Goal: Task Accomplishment & Management: Use online tool/utility

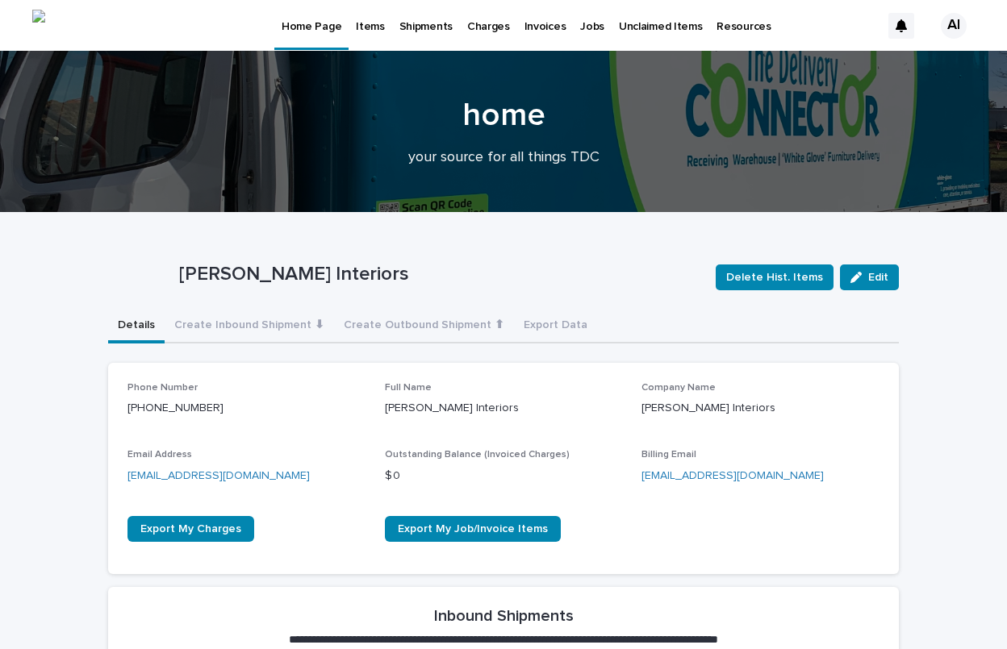
click at [589, 27] on p "Jobs" at bounding box center [592, 17] width 24 height 34
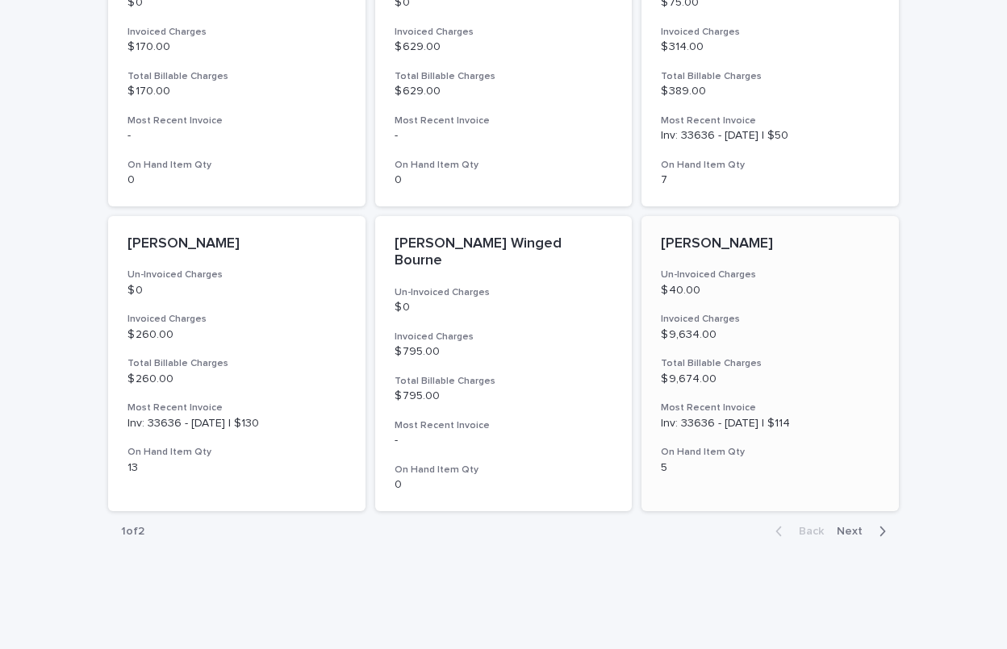
scroll to position [1139, 0]
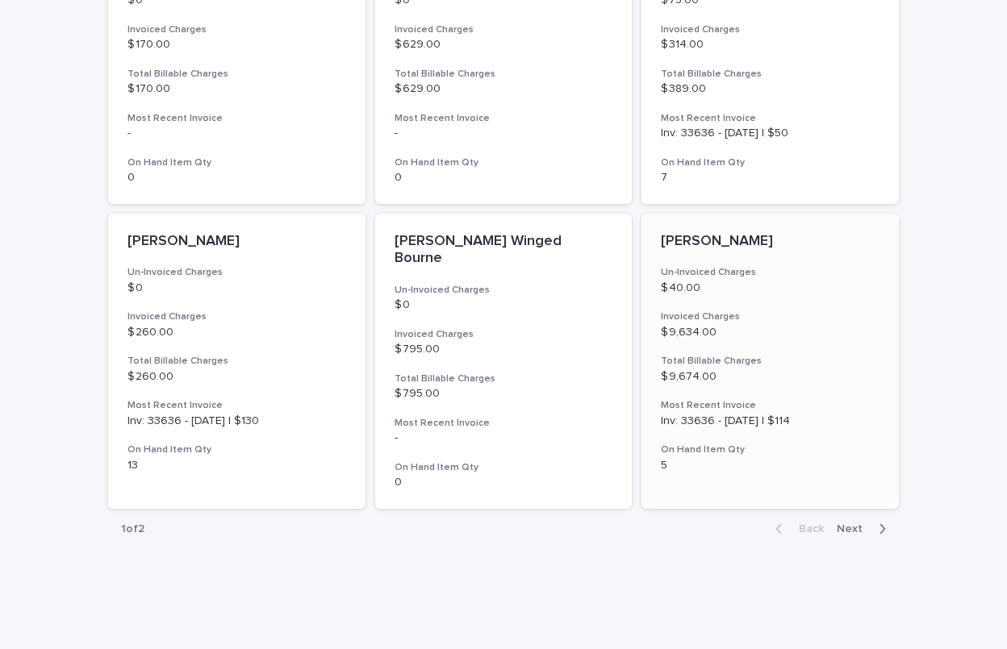
click at [722, 327] on p "$ 9,634.00" at bounding box center [770, 333] width 219 height 14
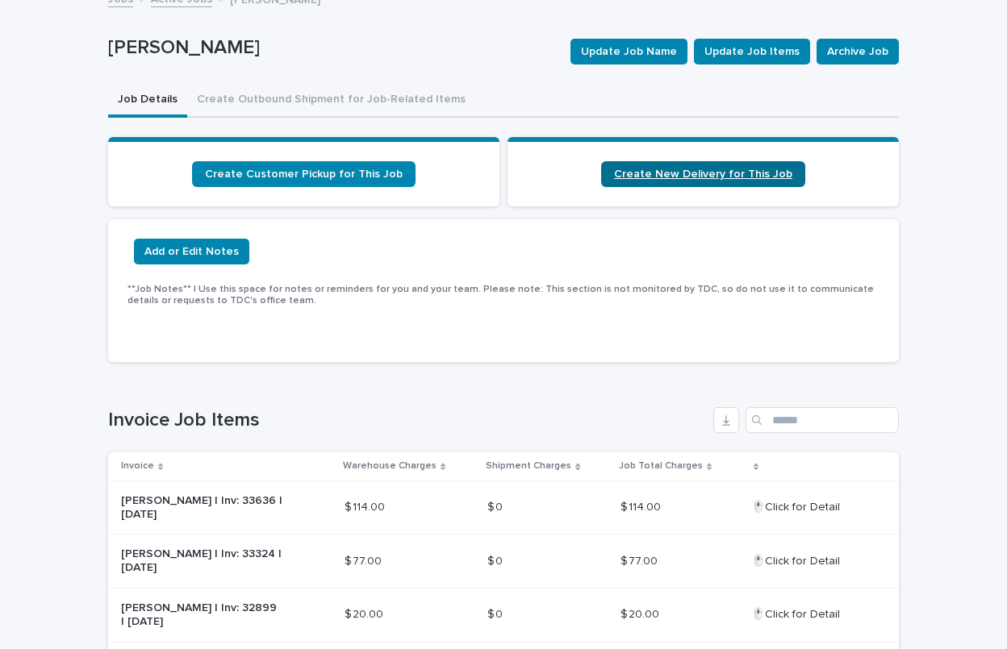
scroll to position [94, 0]
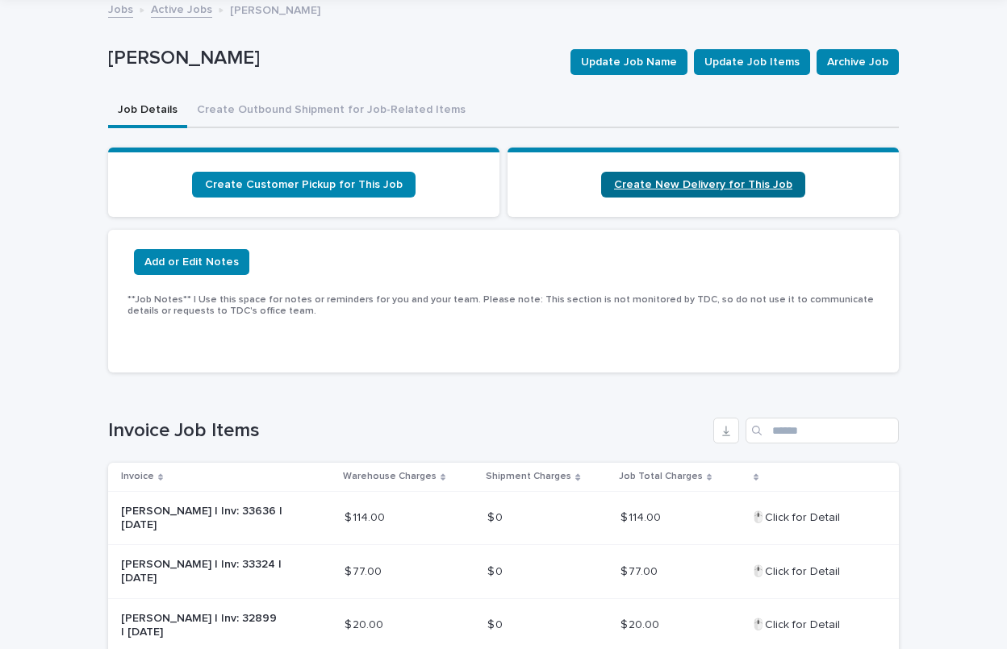
click at [682, 187] on span "Create New Delivery for This Job" at bounding box center [703, 184] width 178 height 11
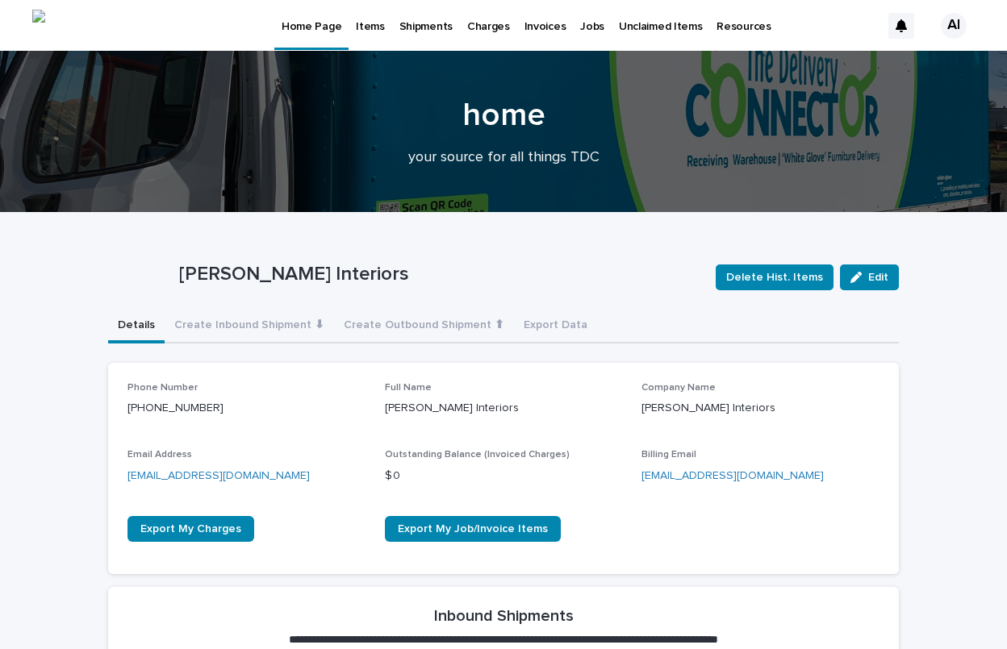
click at [376, 34] on link "Items" at bounding box center [369, 25] width 43 height 50
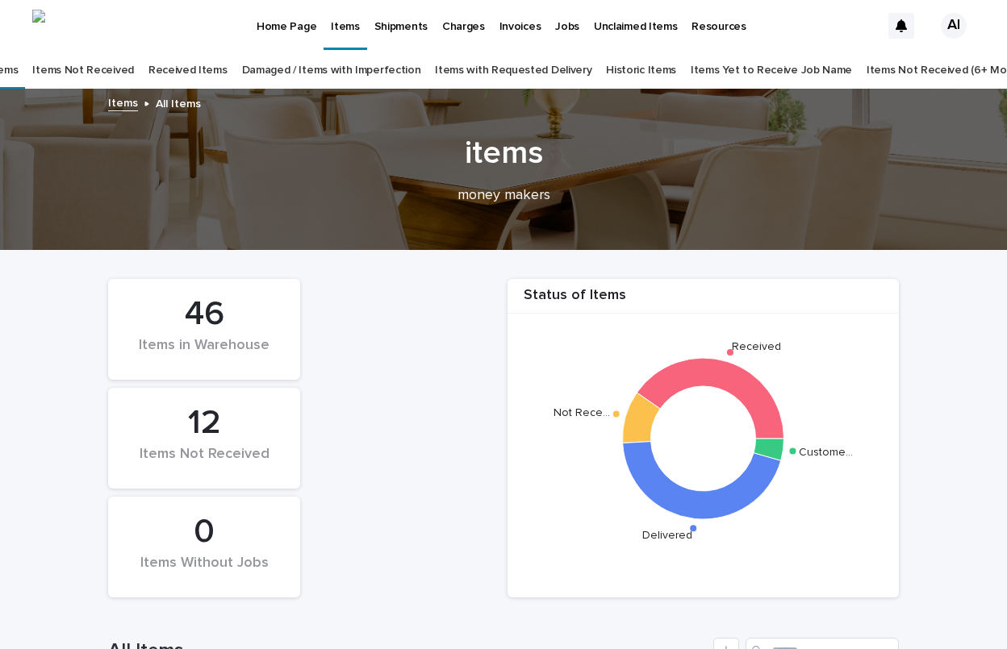
click at [482, 73] on link "Items with Requested Delivery" at bounding box center [513, 71] width 156 height 38
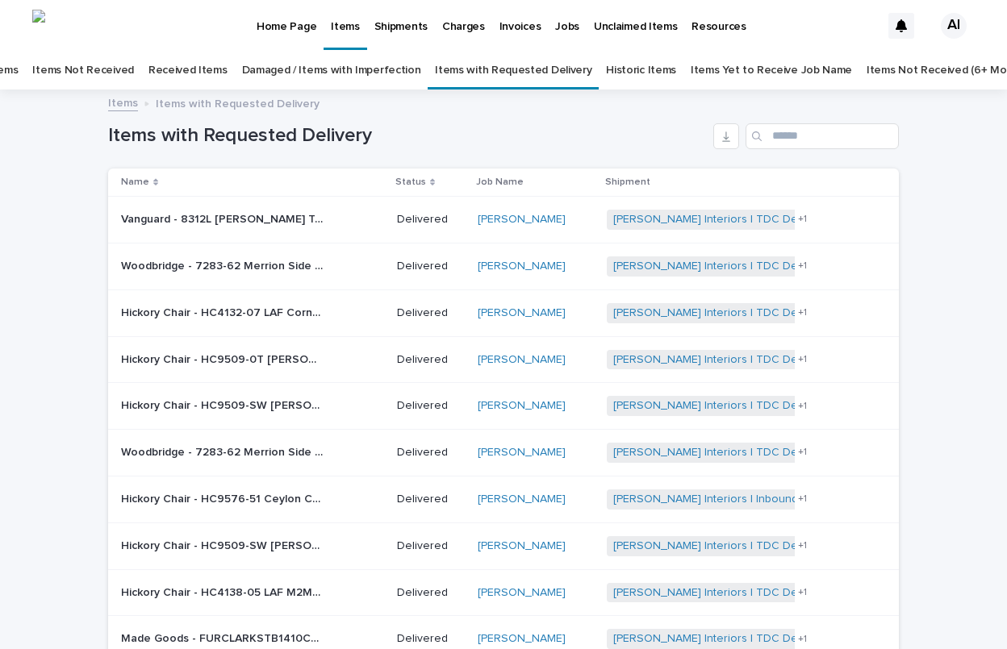
click at [357, 76] on link "Damaged / Items with Imperfection" at bounding box center [331, 71] width 179 height 38
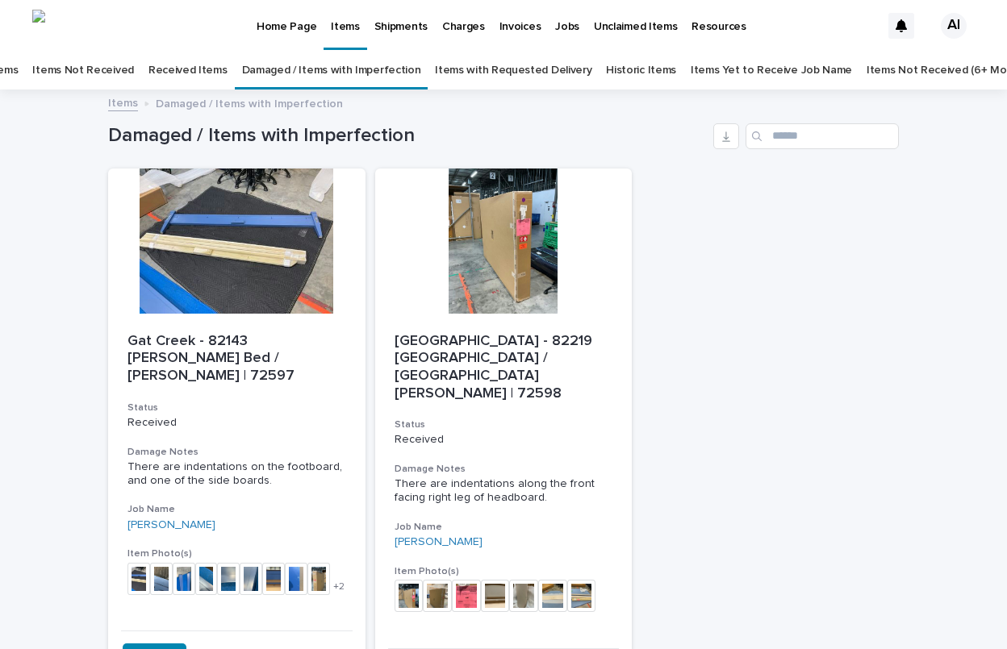
click at [192, 65] on link "Received Items" at bounding box center [187, 71] width 79 height 38
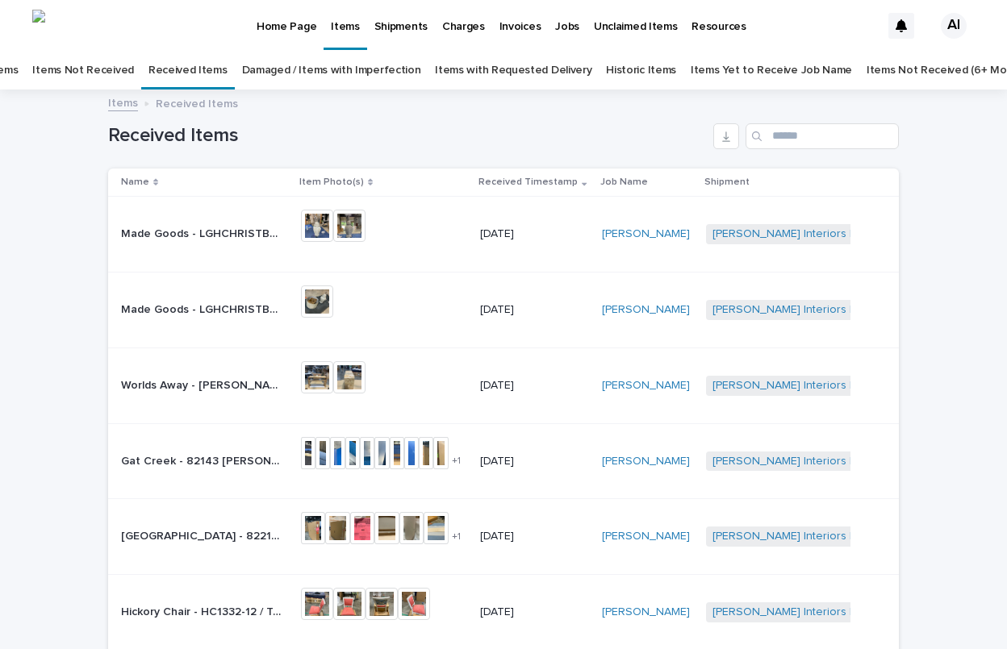
click at [565, 27] on p "Jobs" at bounding box center [567, 17] width 24 height 34
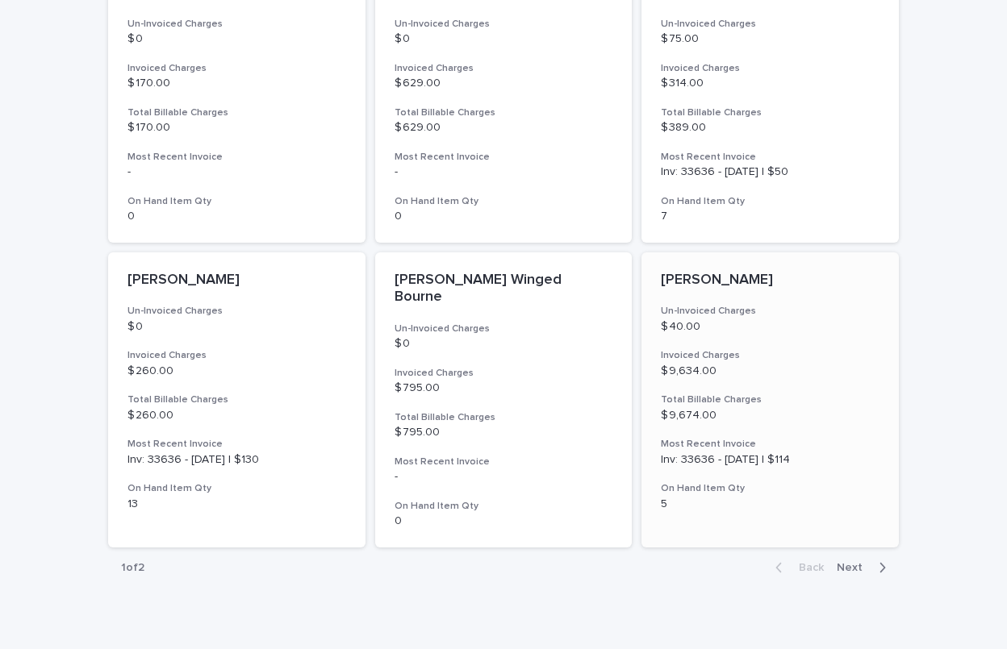
scroll to position [1104, 0]
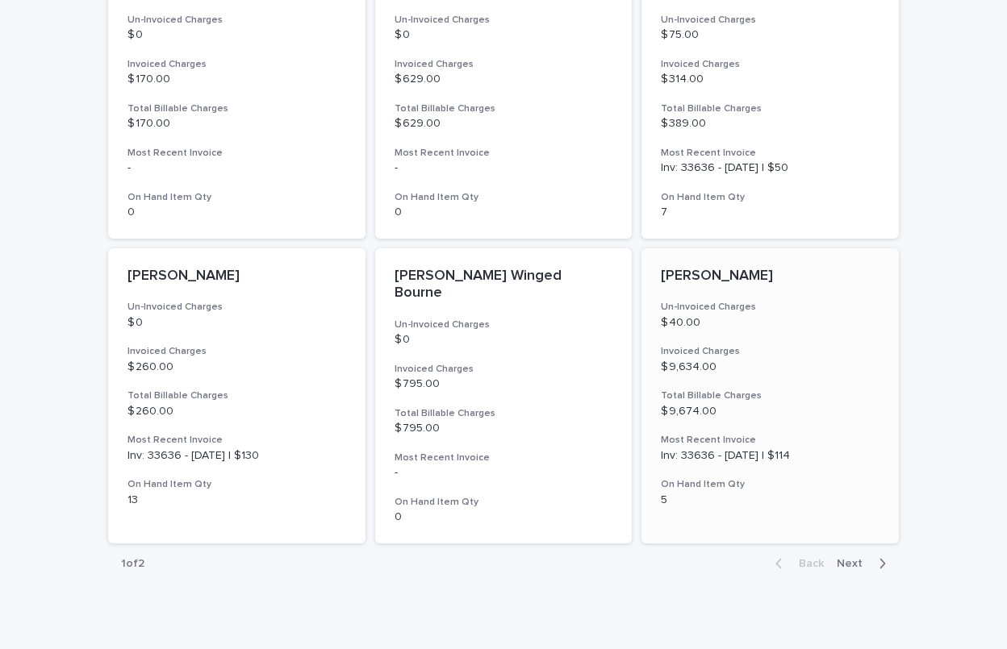
click at [681, 268] on p "[PERSON_NAME]" at bounding box center [770, 277] width 219 height 18
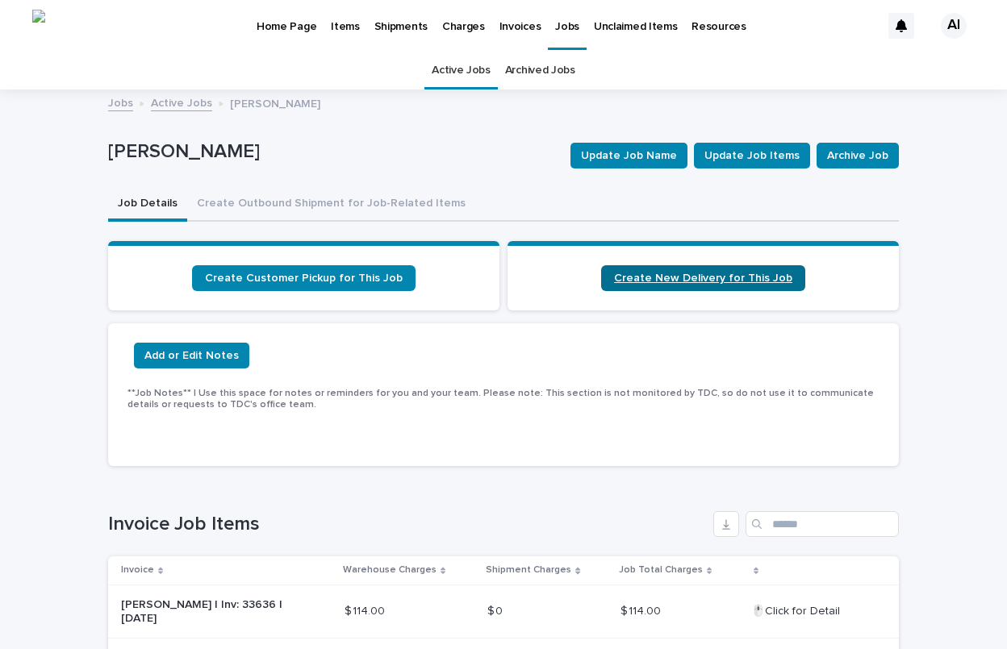
click at [665, 278] on span "Create New Delivery for This Job" at bounding box center [703, 278] width 178 height 11
